Goal: Information Seeking & Learning: Learn about a topic

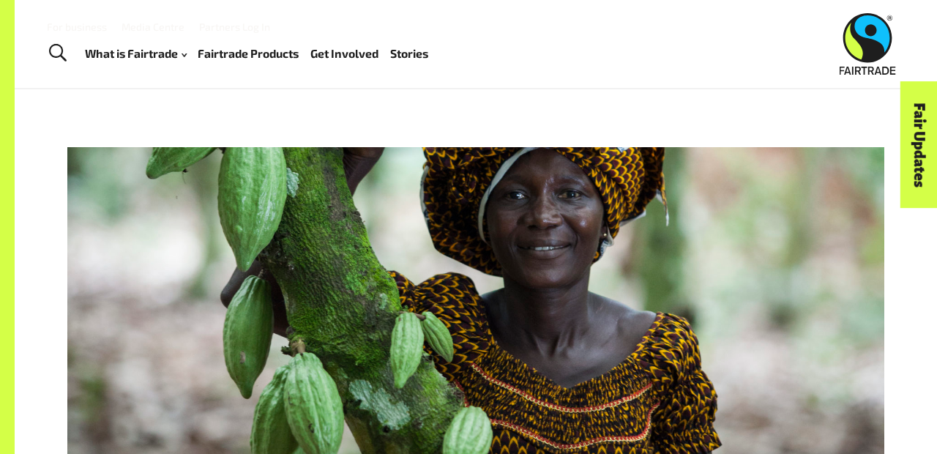
click at [868, 48] on img at bounding box center [867, 43] width 56 height 61
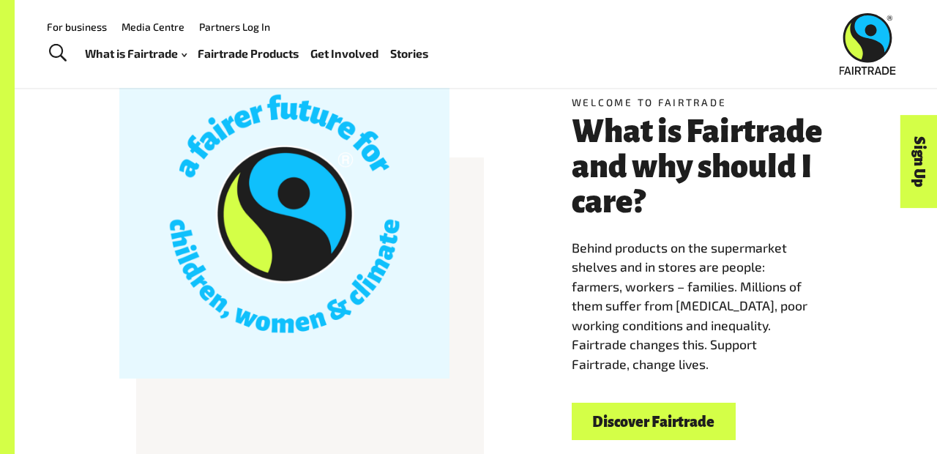
scroll to position [322, 0]
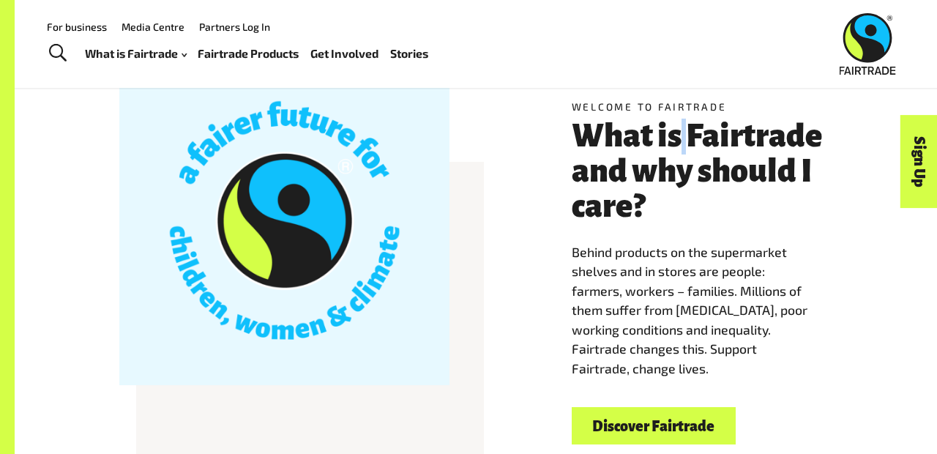
drag, startPoint x: 681, startPoint y: 136, endPoint x: 694, endPoint y: 138, distance: 13.3
click at [694, 138] on h3 "What is Fairtrade and why should I care?" at bounding box center [701, 171] width 261 height 105
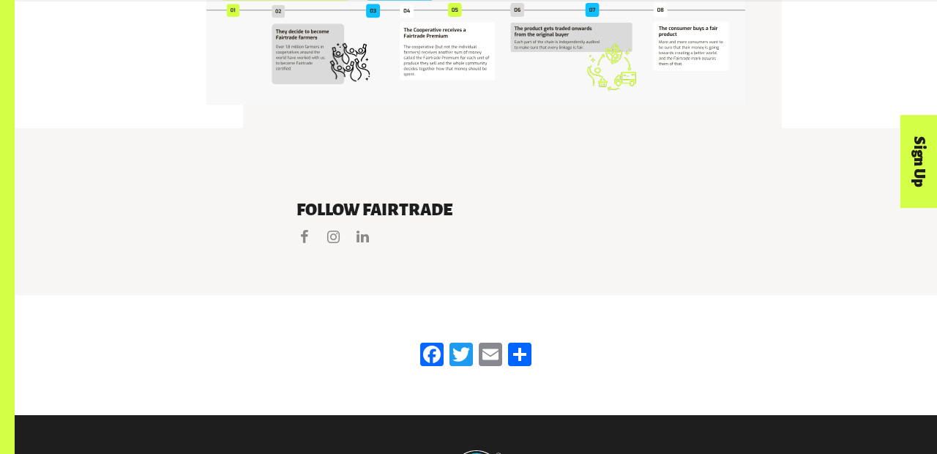
scroll to position [3032, 0]
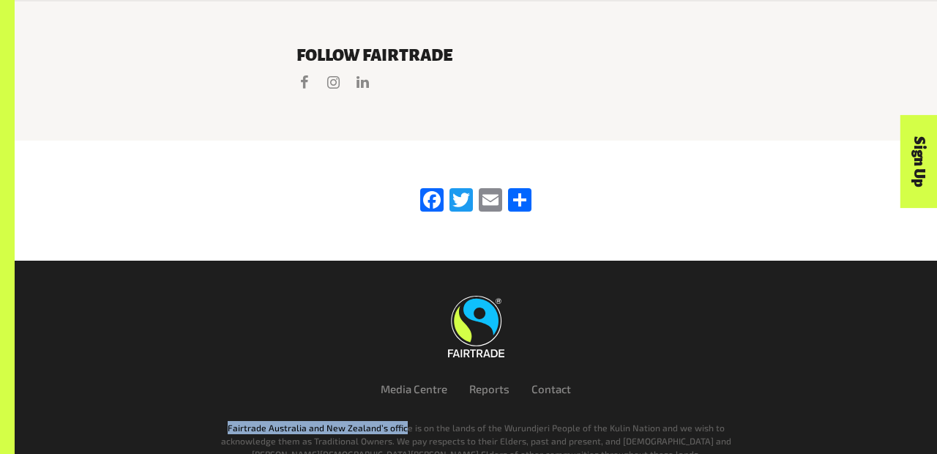
drag, startPoint x: 238, startPoint y: 372, endPoint x: 411, endPoint y: 372, distance: 173.4
click at [411, 421] on p "Fairtrade Australia and New Zealand’s office is on the lands of the Wurundjeri …" at bounding box center [476, 441] width 530 height 40
copy p "Fairtrade [GEOGRAPHIC_DATA] and [GEOGRAPHIC_DATA]’s offic"
